Goal: Task Accomplishment & Management: Manage account settings

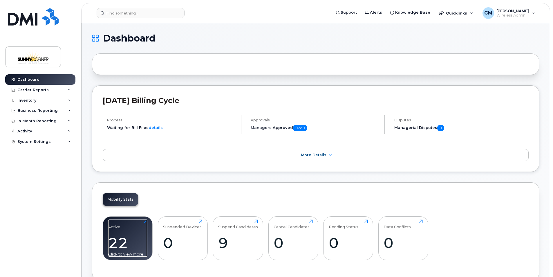
click at [129, 234] on div "22" at bounding box center [127, 242] width 39 height 17
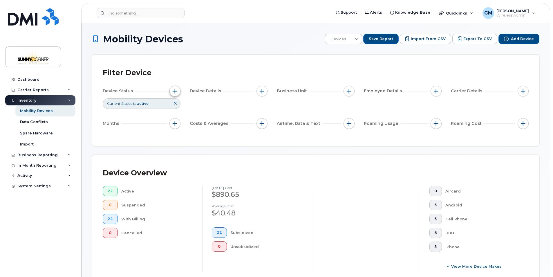
click at [178, 90] on button "button" at bounding box center [174, 91] width 11 height 11
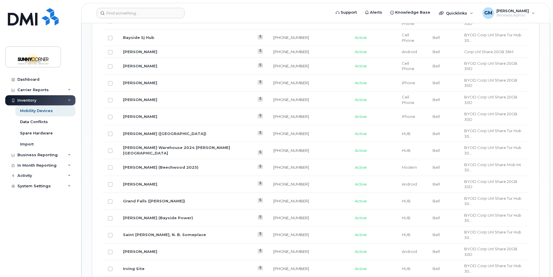
scroll to position [343, 0]
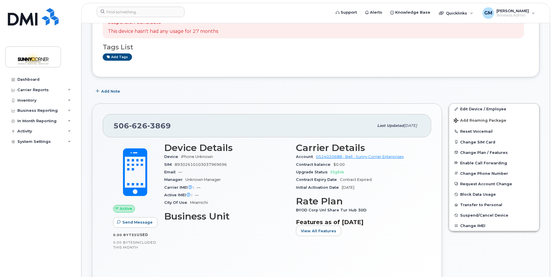
scroll to position [59, 0]
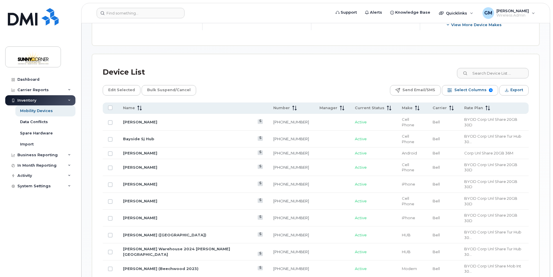
scroll to position [242, 0]
click at [139, 119] on link "Bill Goodin" at bounding box center [140, 121] width 34 height 5
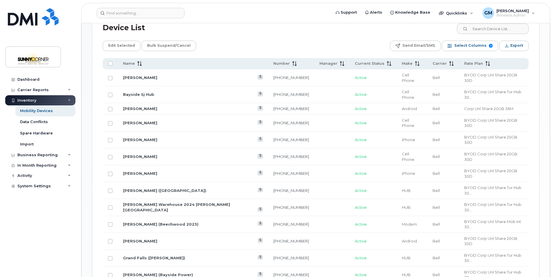
scroll to position [288, 0]
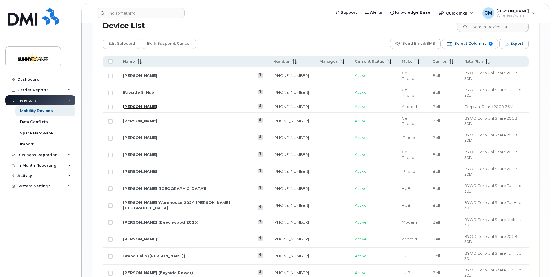
click at [145, 104] on link "[PERSON_NAME]" at bounding box center [140, 106] width 34 height 5
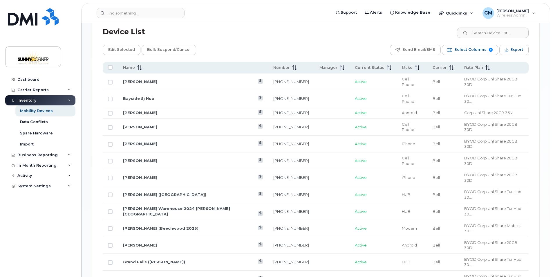
scroll to position [282, 0]
click at [146, 124] on link "[PERSON_NAME]" at bounding box center [140, 126] width 34 height 5
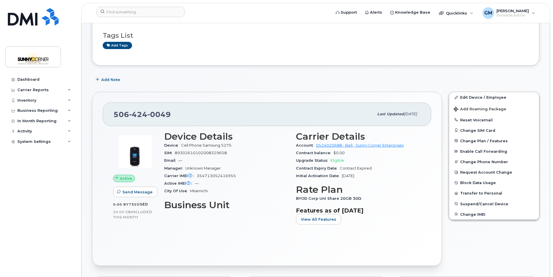
scroll to position [43, 0]
drag, startPoint x: 552, startPoint y: 51, endPoint x: 554, endPoint y: 40, distance: 11.2
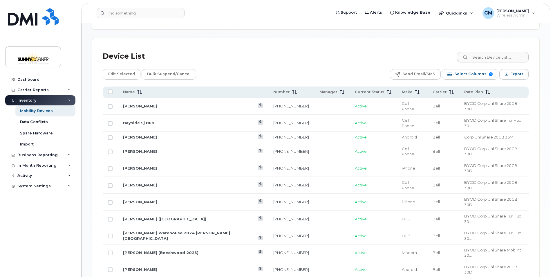
scroll to position [258, 0]
click at [273, 148] on link "506-424-0049" at bounding box center [291, 150] width 36 height 5
click at [134, 182] on link "Ken Giffin" at bounding box center [140, 184] width 34 height 5
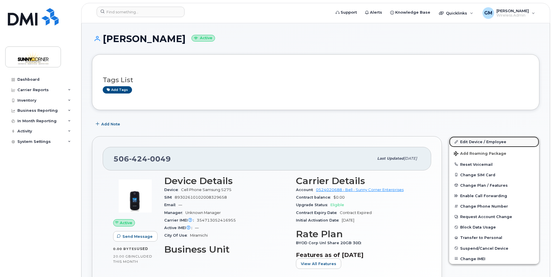
click at [484, 142] on link "Edit Device / Employee" at bounding box center [494, 141] width 90 height 10
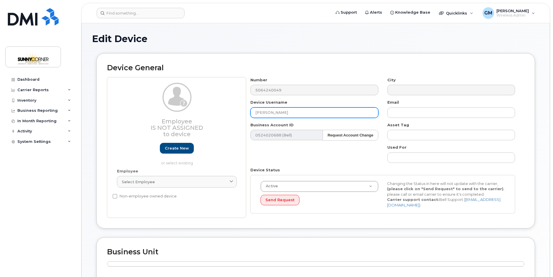
click at [266, 111] on input "Darren Allison" at bounding box center [314, 112] width 128 height 10
drag, startPoint x: 267, startPoint y: 112, endPoint x: 256, endPoint y: 113, distance: 11.4
click at [256, 113] on input "Darren Allison" at bounding box center [314, 112] width 128 height 10
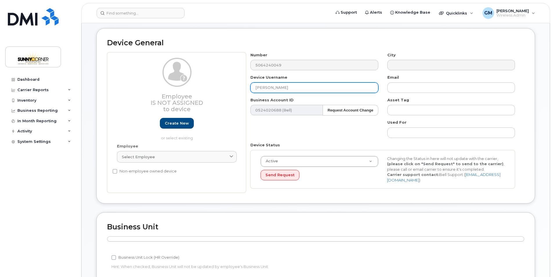
scroll to position [26, 0]
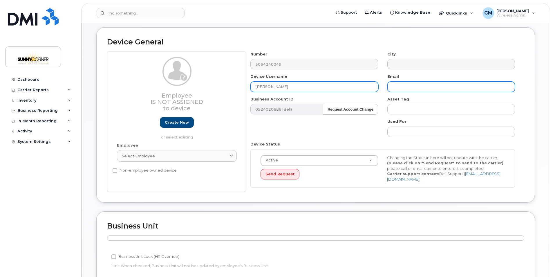
type input "Derek Allison"
click at [443, 87] on input "text" at bounding box center [451, 86] width 128 height 10
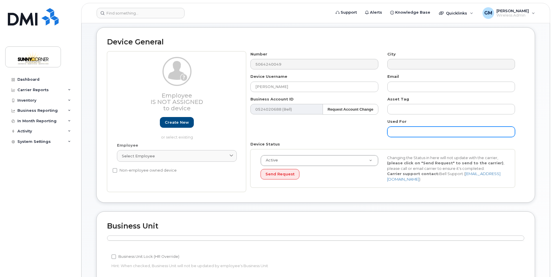
click at [426, 132] on input "text" at bounding box center [451, 131] width 128 height 10
type input "T"
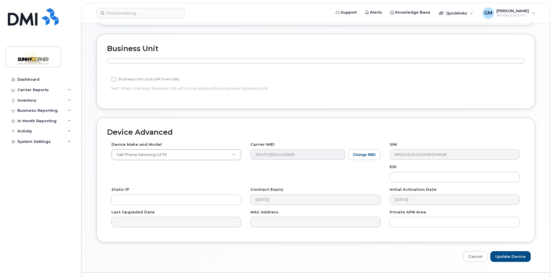
scroll to position [217, 0]
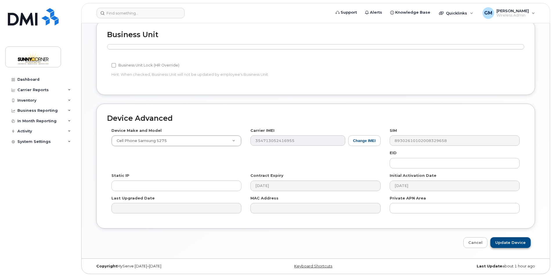
type input "5 Ton Truck"
click at [513, 242] on input "Update Device" at bounding box center [510, 242] width 40 height 11
type input "Saving..."
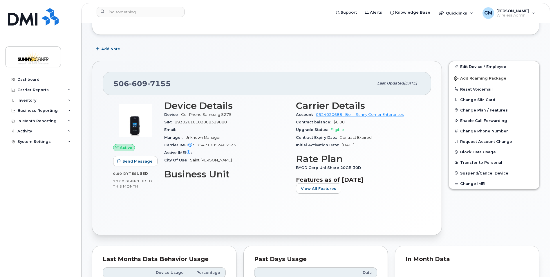
scroll to position [73, 0]
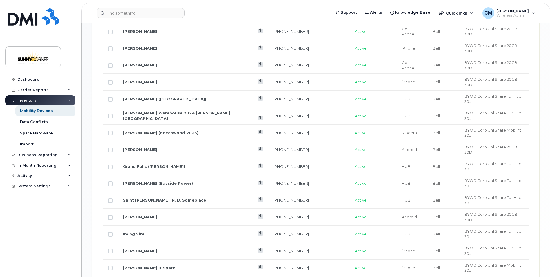
scroll to position [378, 0]
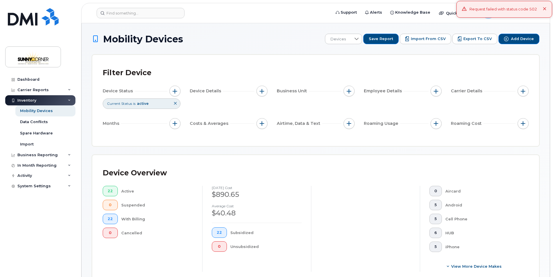
click at [528, 10] on div "Request failed with status code 502" at bounding box center [503, 9] width 68 height 6
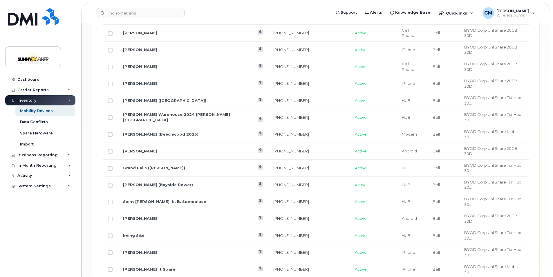
scroll to position [384, 0]
